Goal: Transaction & Acquisition: Purchase product/service

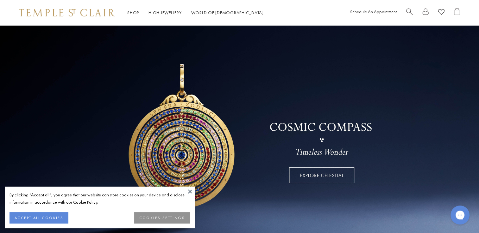
click at [191, 191] on button at bounding box center [189, 191] width 9 height 9
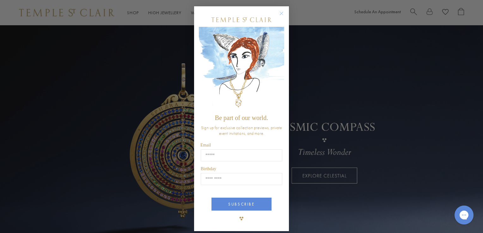
click at [280, 16] on circle "Close dialog" at bounding box center [282, 14] width 8 height 8
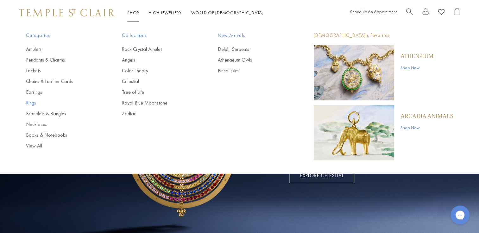
click at [33, 103] on link "Rings" at bounding box center [61, 103] width 71 height 7
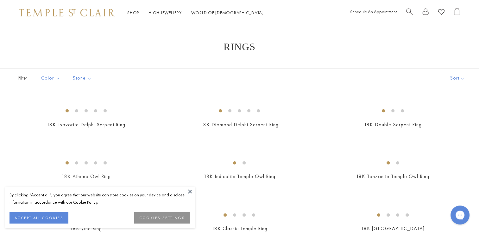
click at [189, 190] on button at bounding box center [189, 191] width 9 height 9
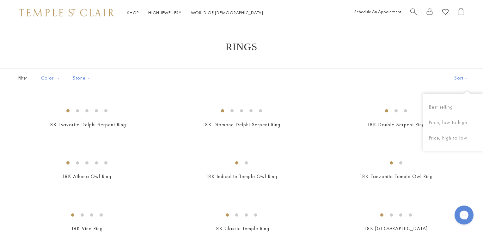
click at [461, 77] on button "Sort" at bounding box center [461, 78] width 43 height 19
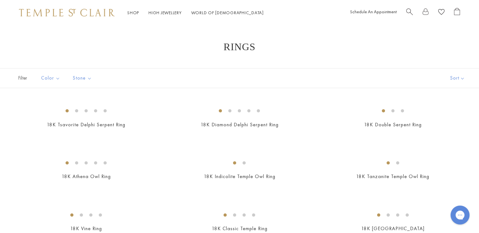
click at [461, 77] on button "Sort" at bounding box center [457, 78] width 43 height 19
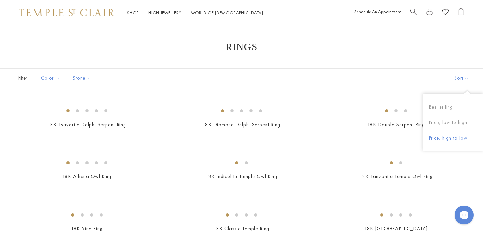
click at [446, 137] on button "Price, high to low" at bounding box center [453, 138] width 60 height 15
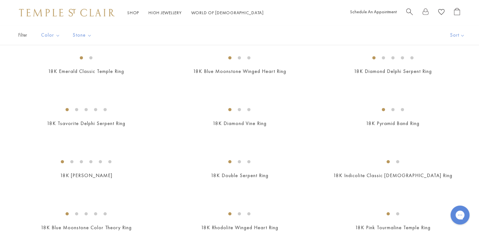
scroll to position [221, 0]
